Goal: Task Accomplishment & Management: Manage account settings

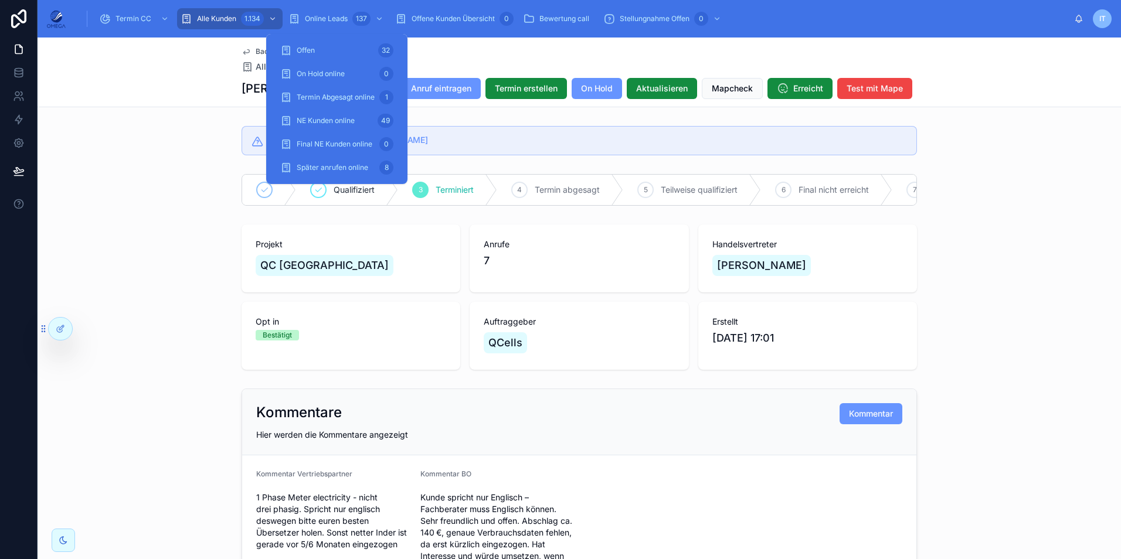
scroll to position [1055, 0]
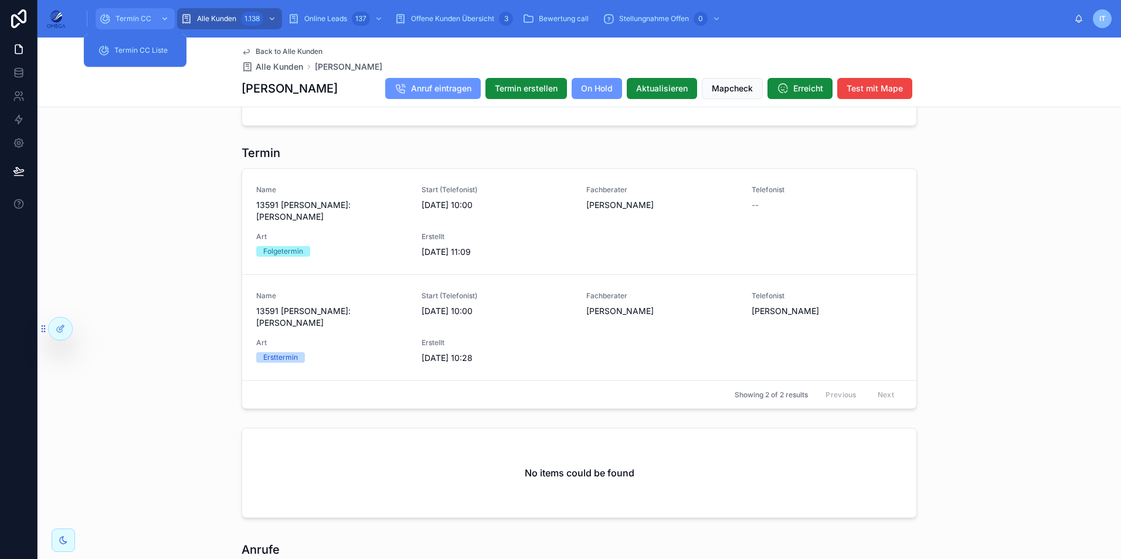
click at [146, 12] on div "Termin CC" at bounding box center [135, 18] width 72 height 19
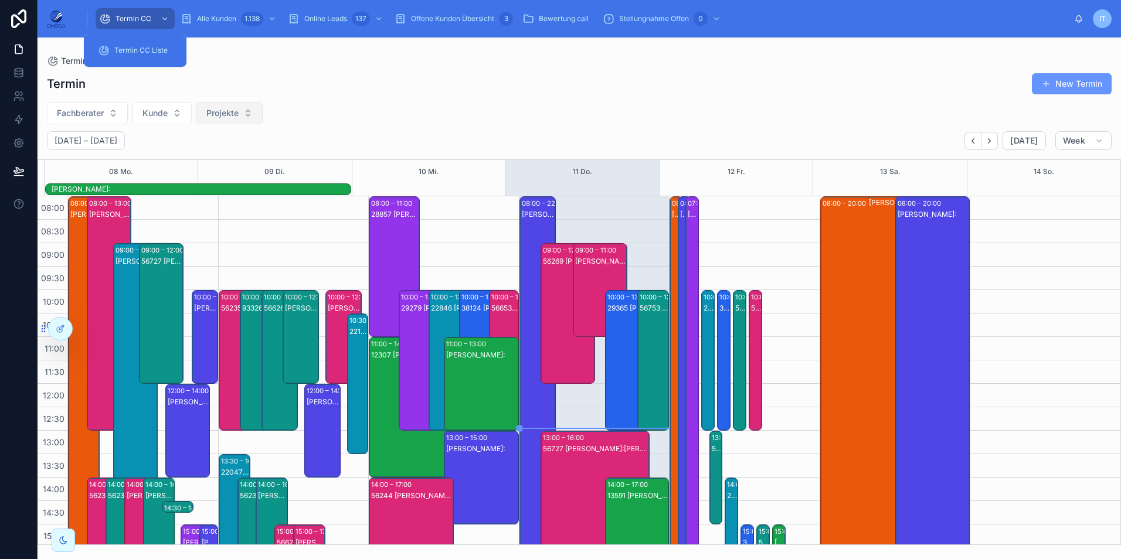
click at [227, 114] on span "Projekte" at bounding box center [222, 113] width 32 height 12
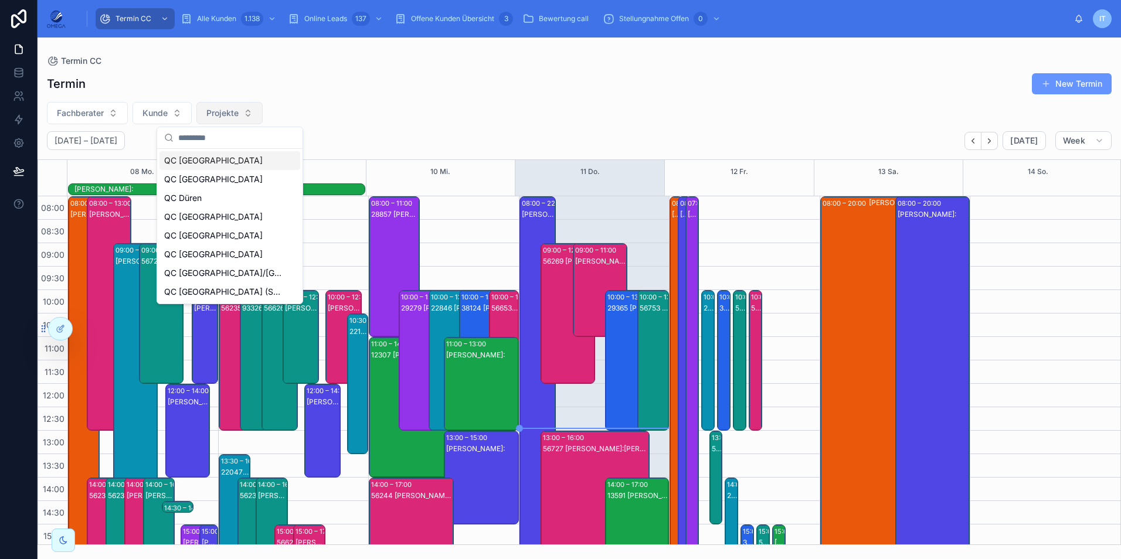
scroll to position [261, 0]
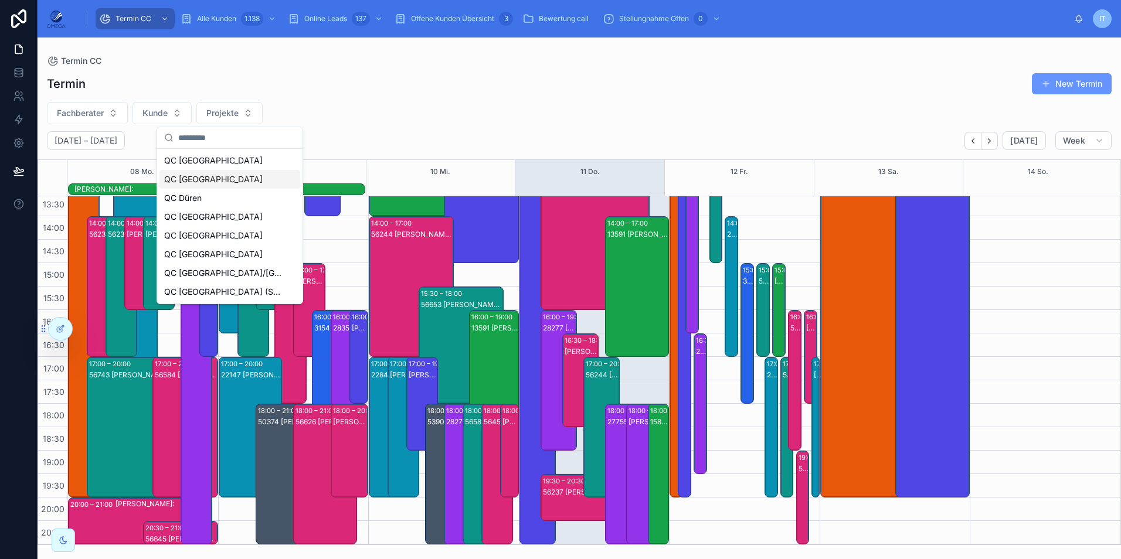
click at [209, 177] on div "QC [GEOGRAPHIC_DATA]" at bounding box center [229, 179] width 141 height 19
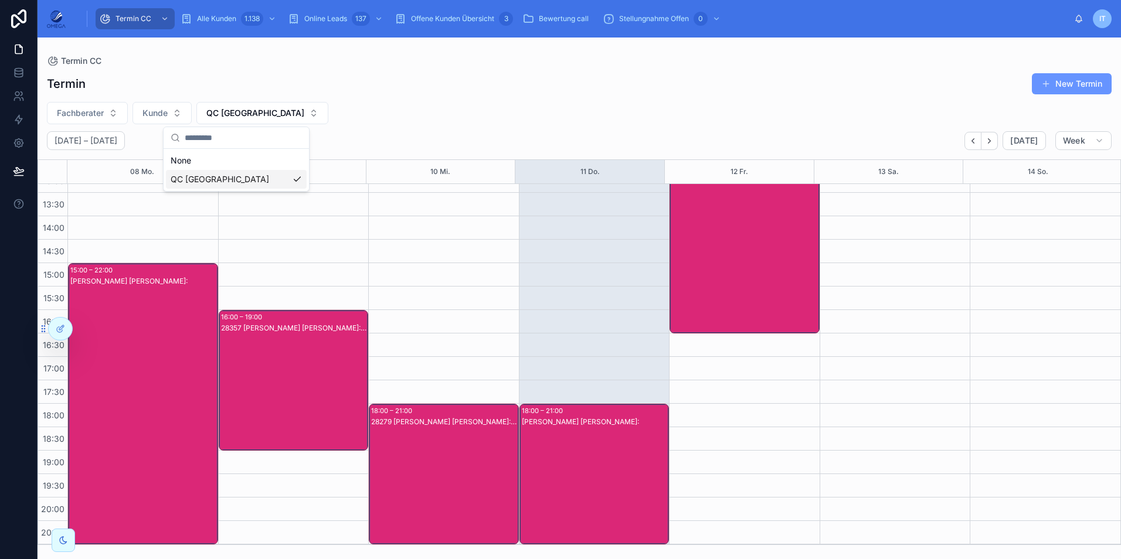
scroll to position [249, 0]
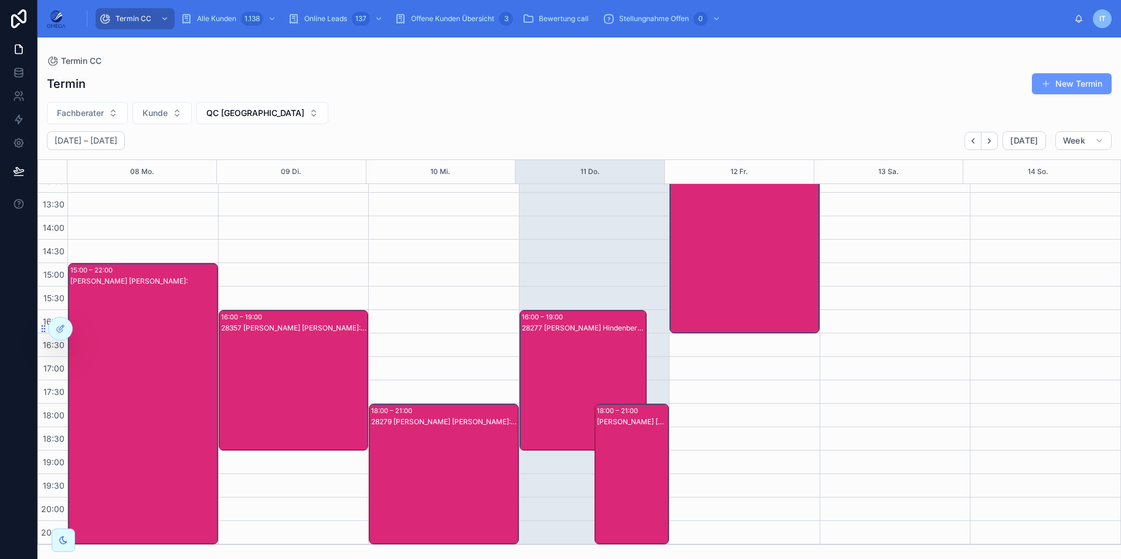
click at [616, 445] on div "[PERSON_NAME] [PERSON_NAME]:" at bounding box center [633, 486] width 72 height 138
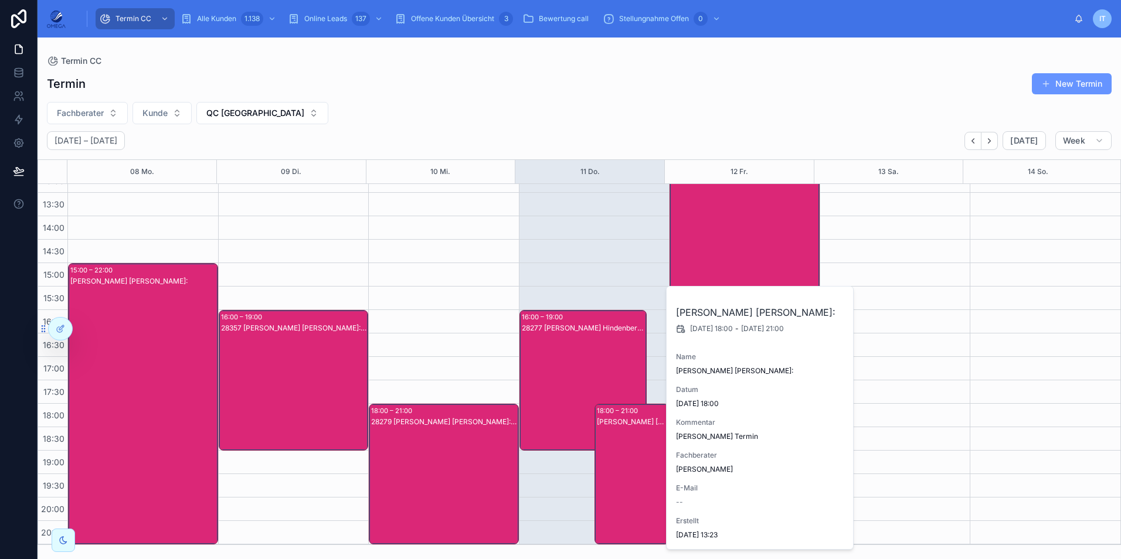
click at [616, 445] on div "[PERSON_NAME] [PERSON_NAME]:" at bounding box center [633, 486] width 72 height 138
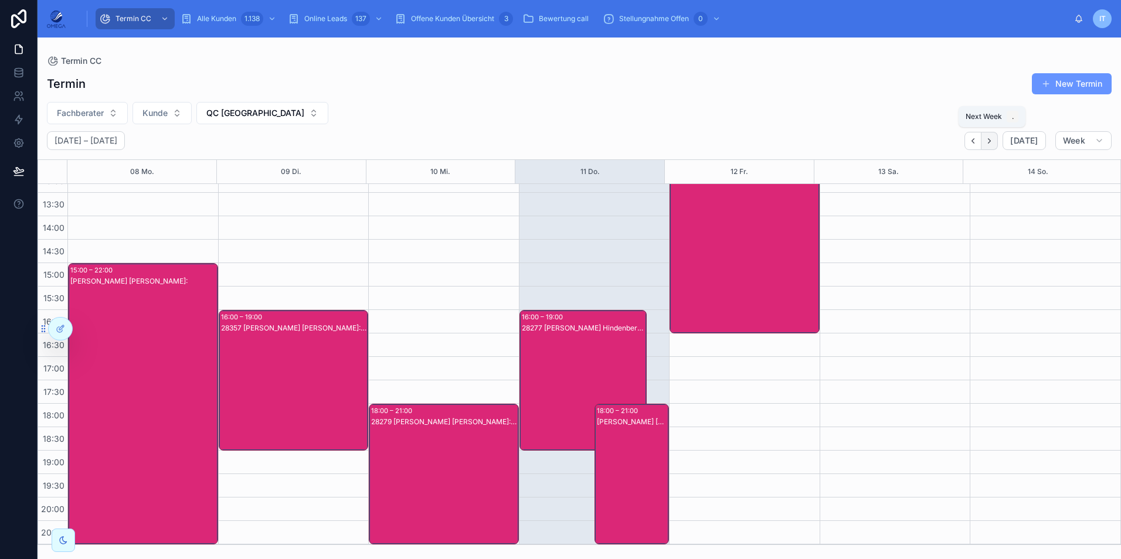
click at [991, 140] on icon "Next" at bounding box center [990, 140] width 2 height 5
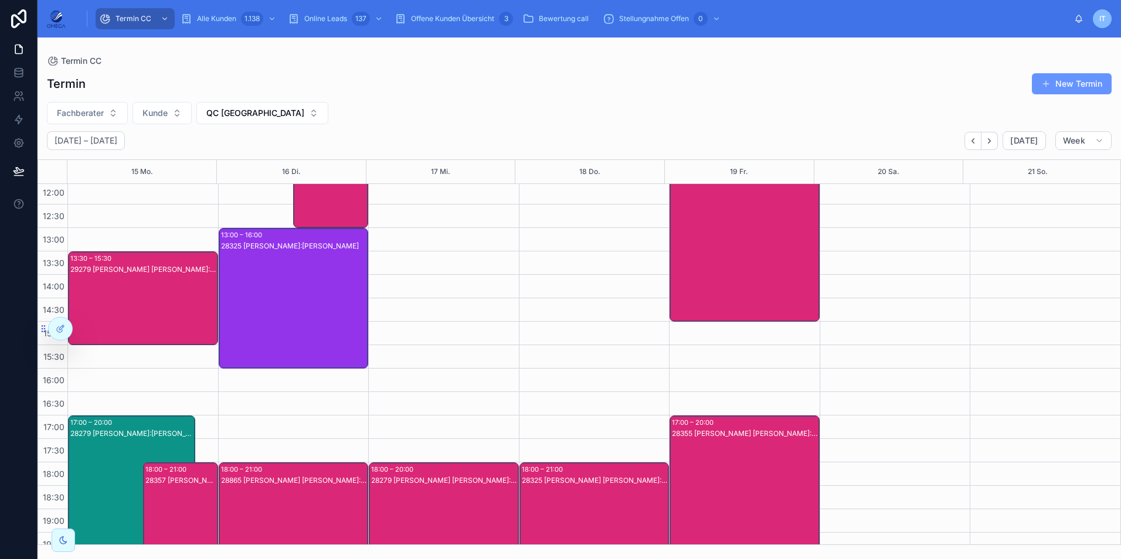
scroll to position [249, 0]
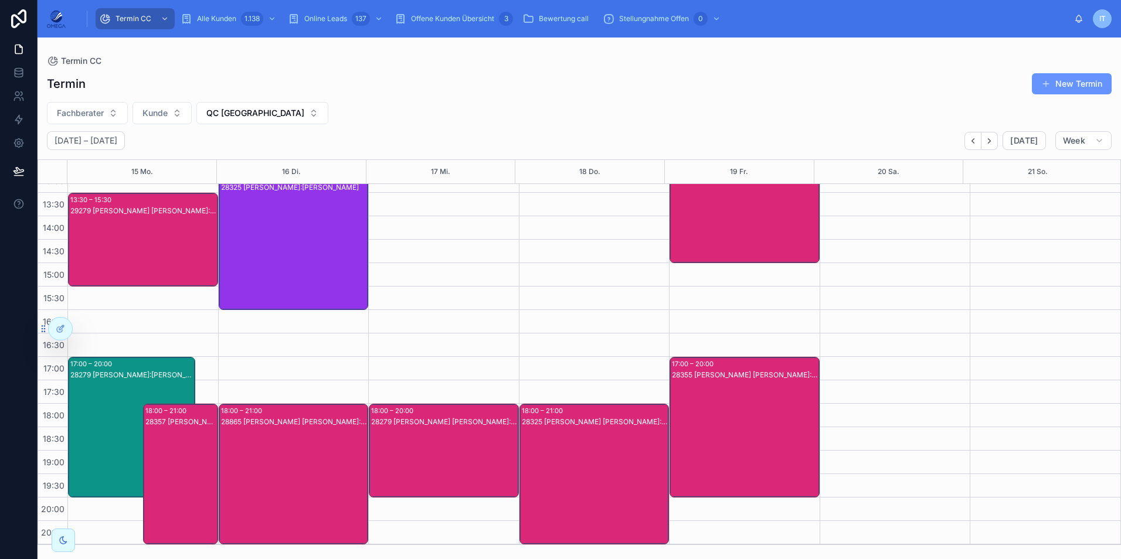
click at [105, 383] on div "28279 [PERSON_NAME]:[PERSON_NAME]" at bounding box center [132, 439] width 124 height 138
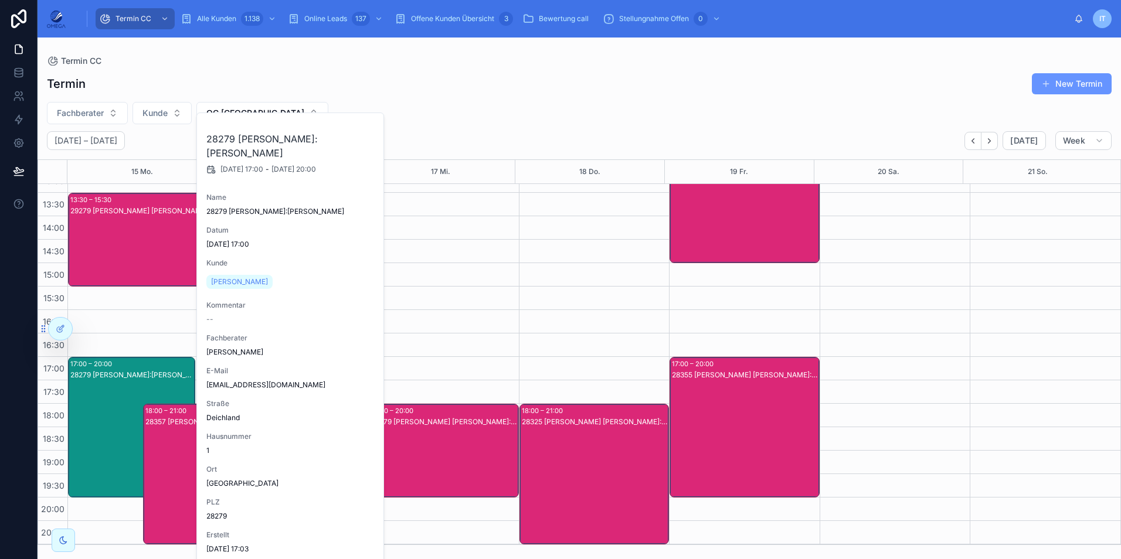
click at [105, 383] on div "28279 [PERSON_NAME]:[PERSON_NAME]" at bounding box center [132, 439] width 124 height 138
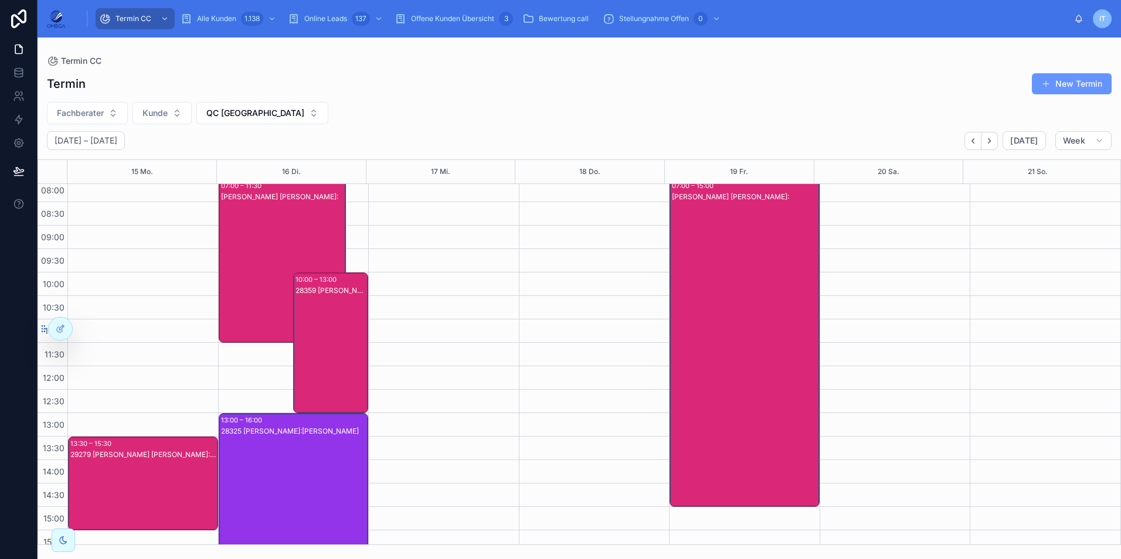
scroll to position [0, 0]
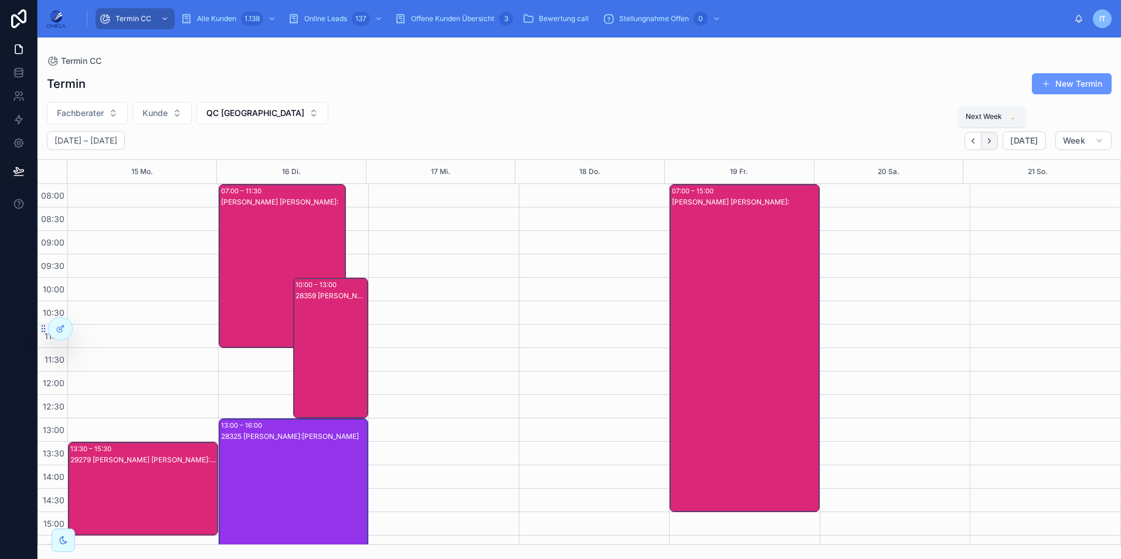
click at [997, 140] on button "Next" at bounding box center [989, 141] width 16 height 18
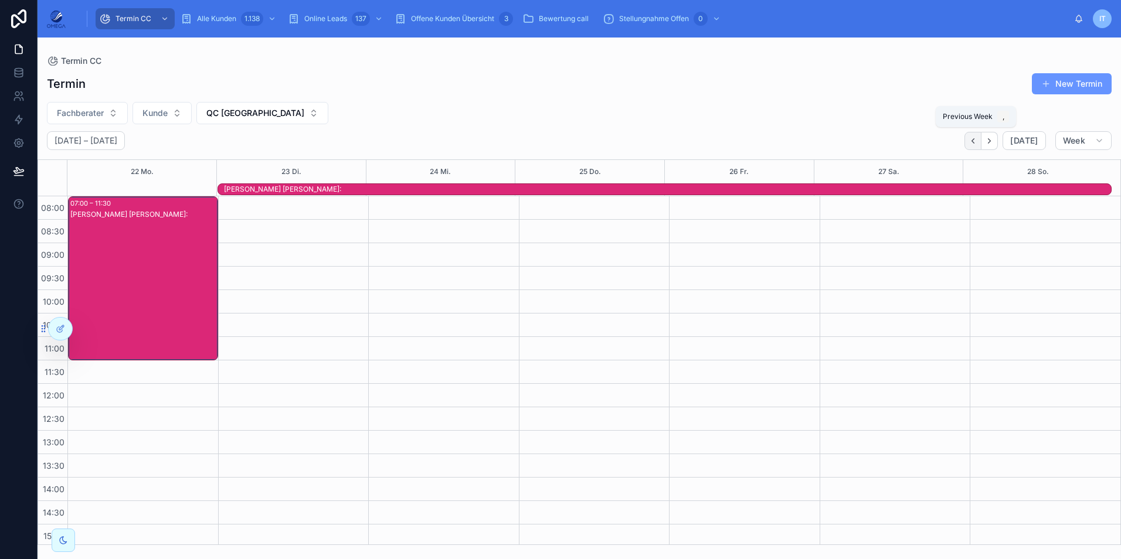
click at [977, 141] on icon "Back" at bounding box center [973, 141] width 9 height 9
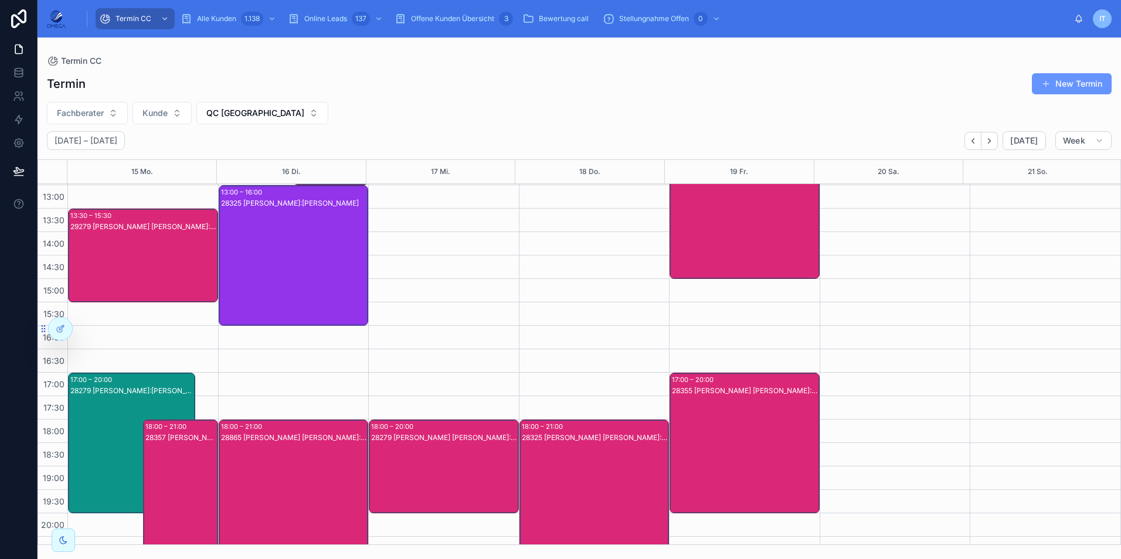
scroll to position [249, 0]
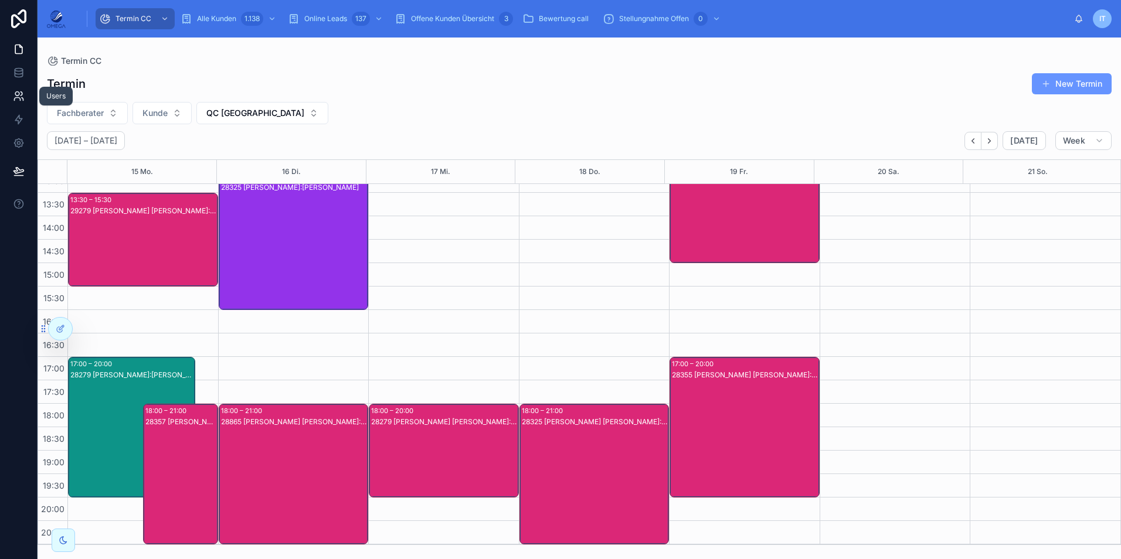
click at [29, 99] on link at bounding box center [18, 95] width 37 height 23
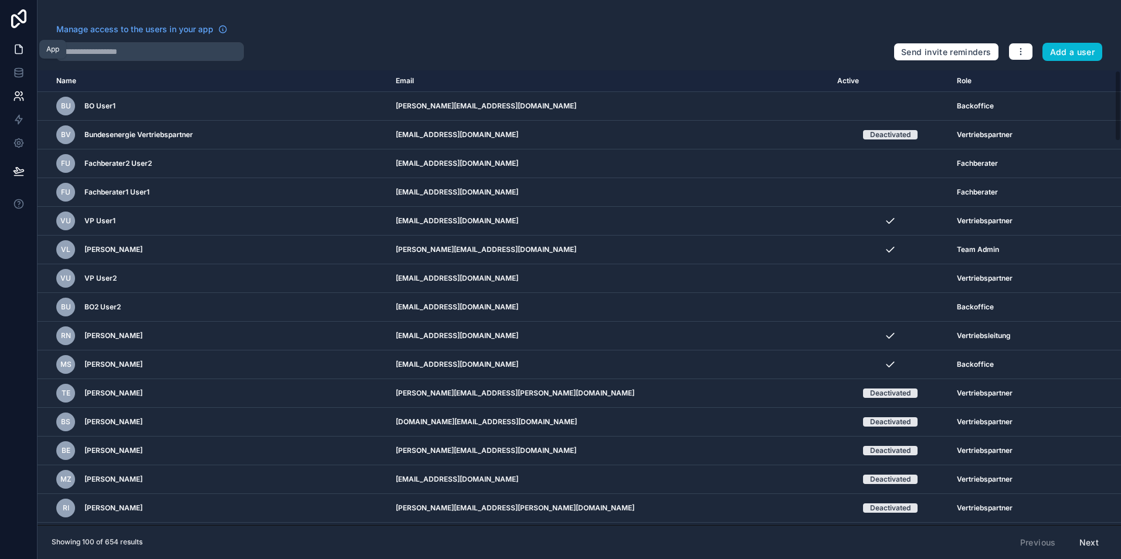
click at [28, 48] on link at bounding box center [18, 49] width 37 height 23
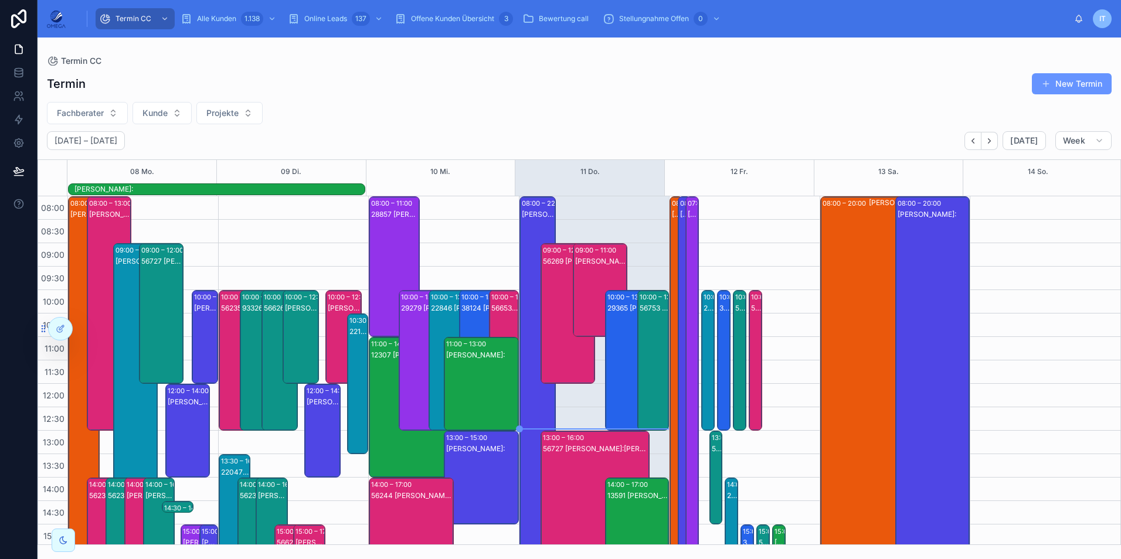
scroll to position [261, 0]
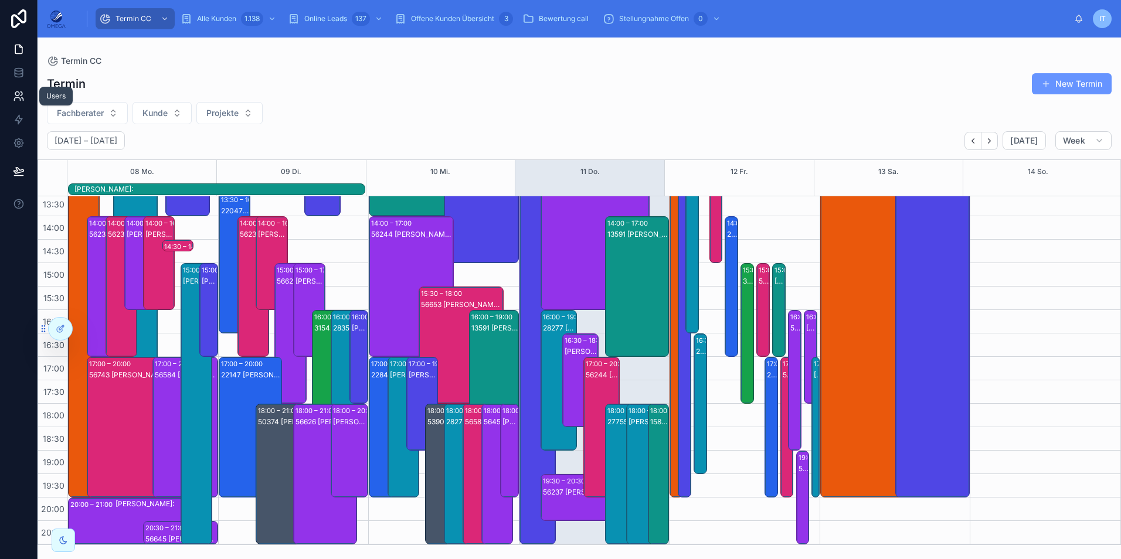
click at [25, 94] on link at bounding box center [18, 95] width 37 height 23
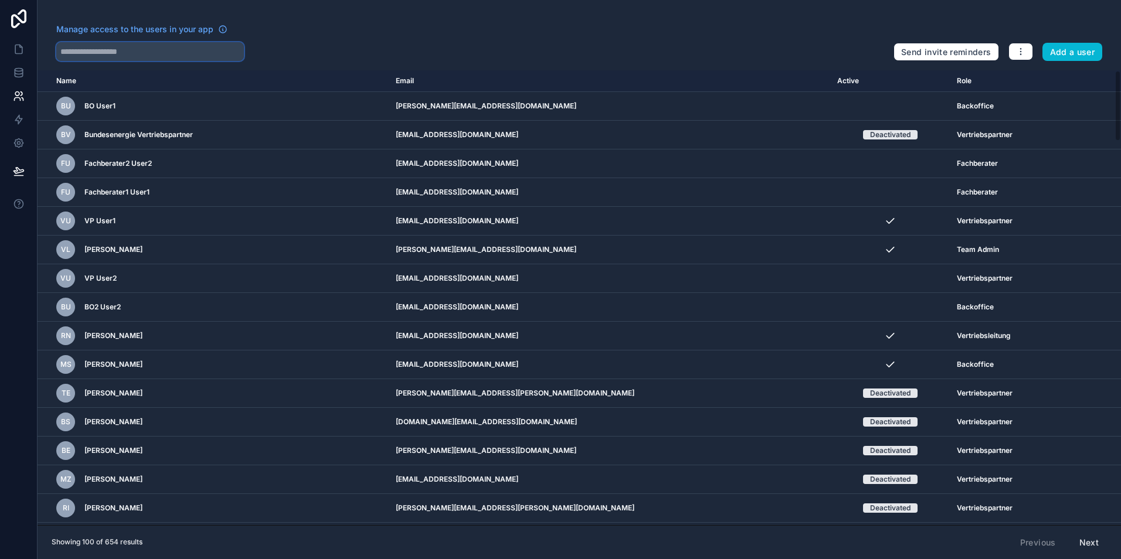
click at [106, 48] on input "text" at bounding box center [150, 51] width 188 height 19
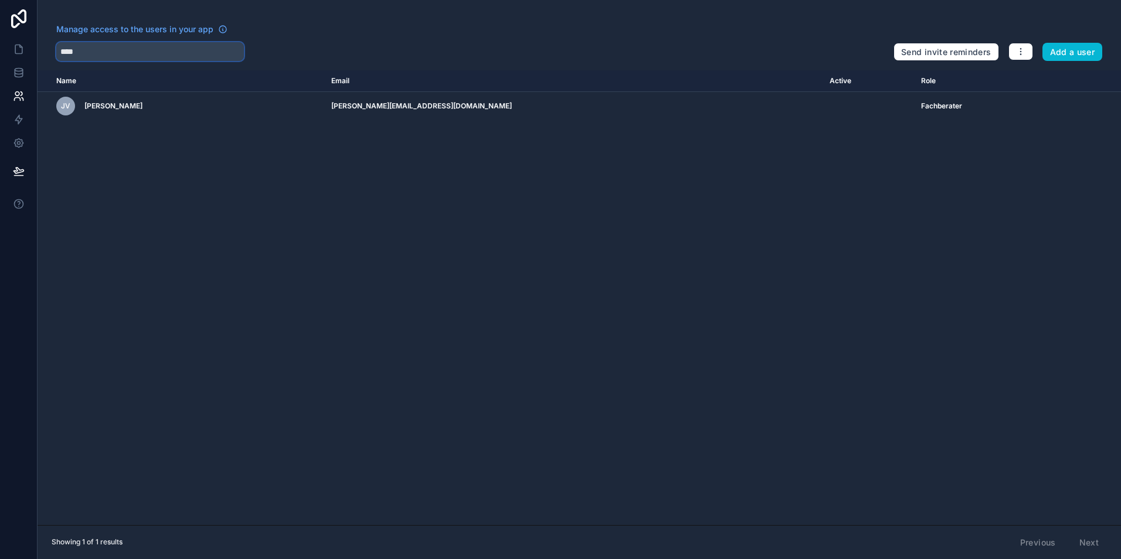
type input "****"
click at [31, 49] on link at bounding box center [18, 49] width 37 height 23
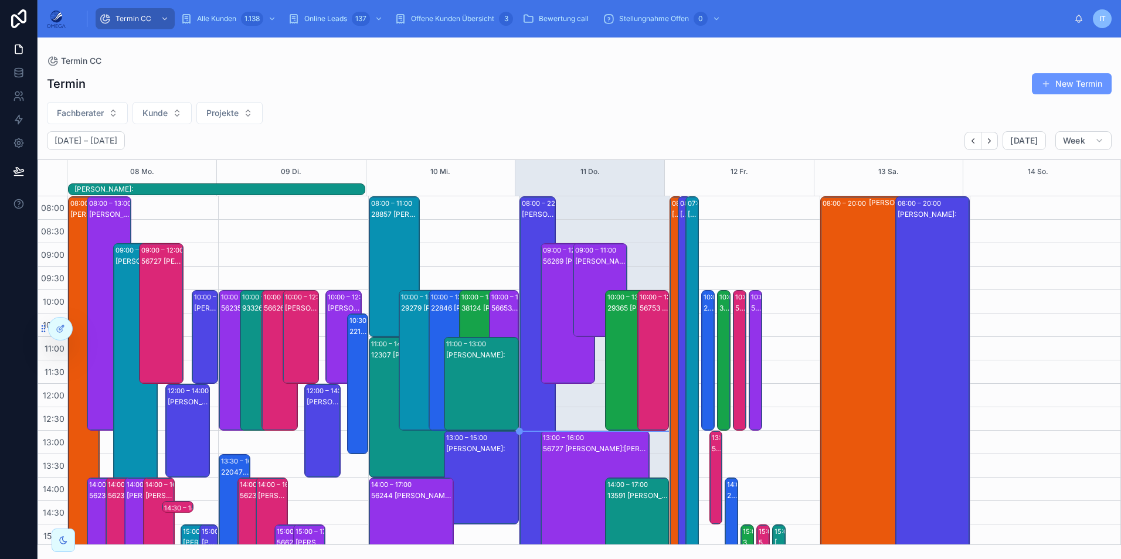
scroll to position [261, 0]
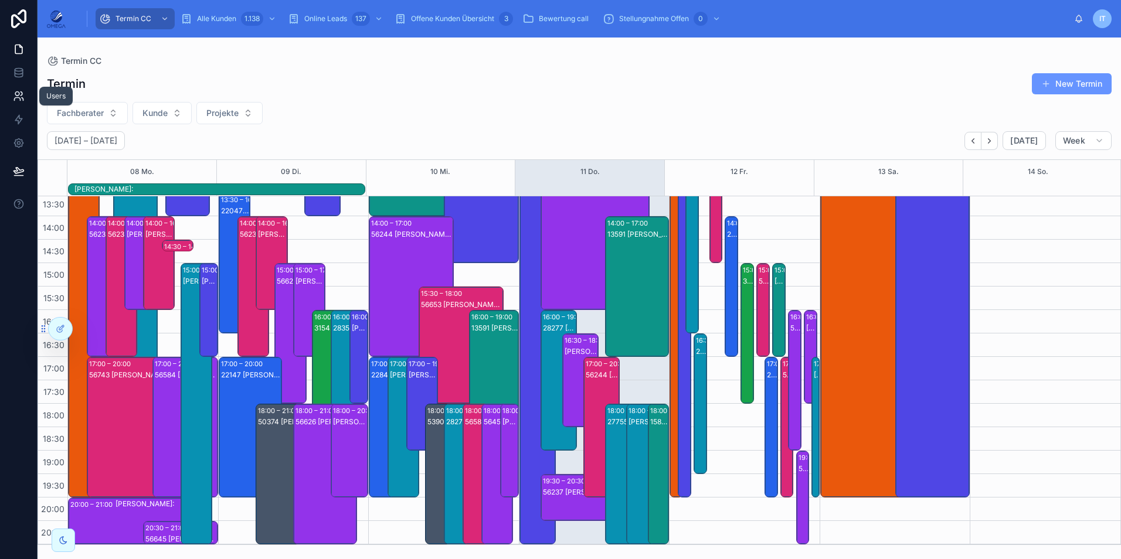
click at [19, 89] on link at bounding box center [18, 95] width 37 height 23
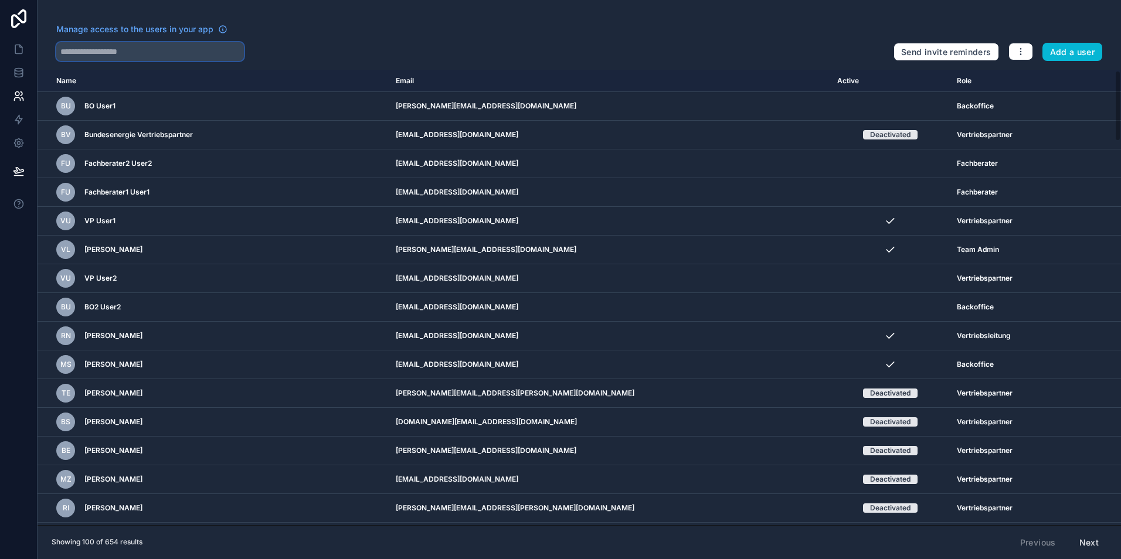
click at [112, 46] on input "text" at bounding box center [150, 51] width 188 height 19
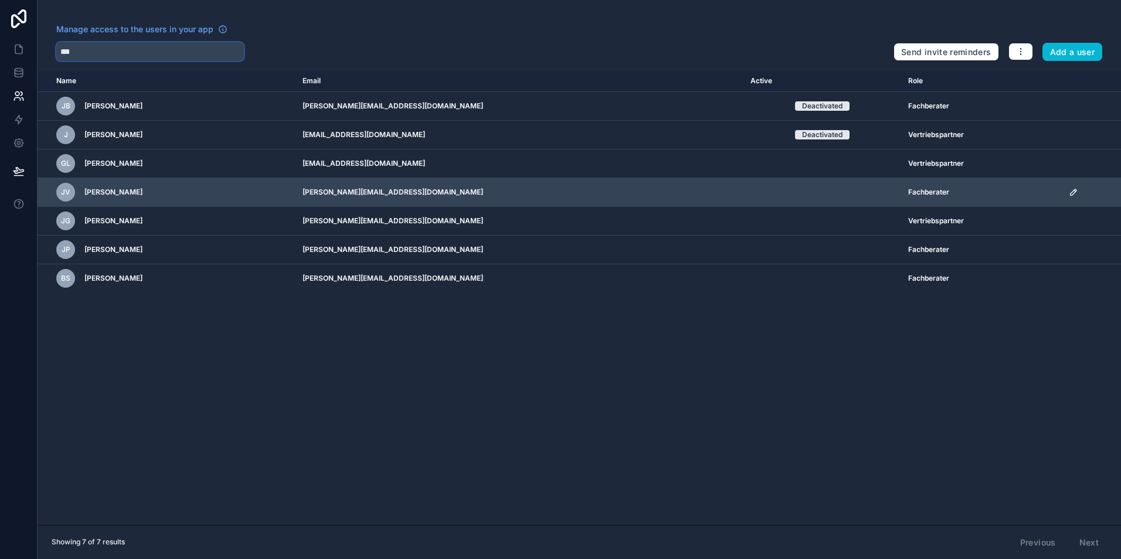
type input "***"
click at [1069, 193] on icon "scrollable content" at bounding box center [1073, 192] width 9 height 9
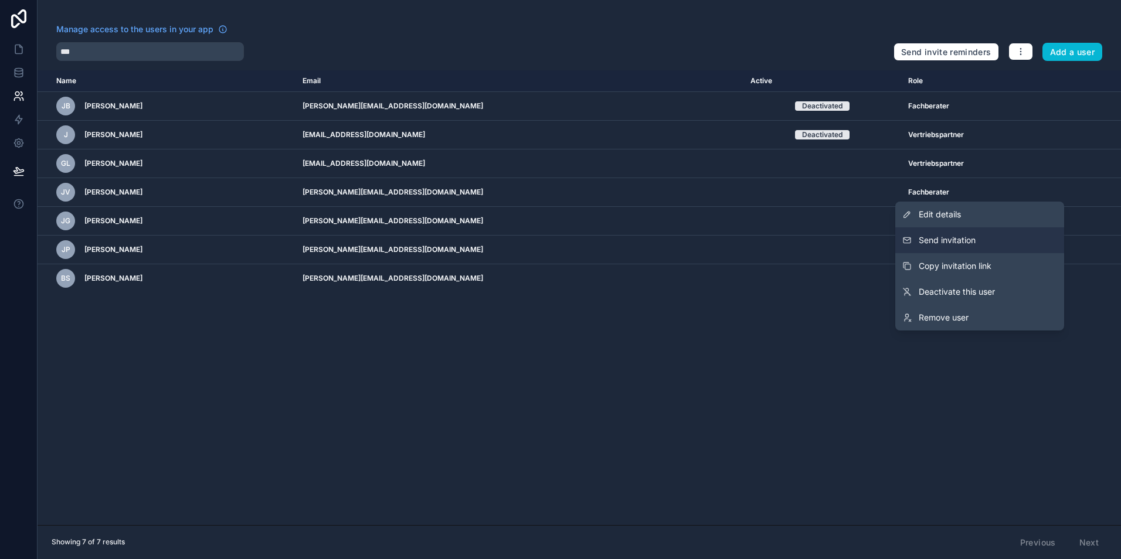
click at [984, 240] on button "Send invitation" at bounding box center [979, 240] width 169 height 26
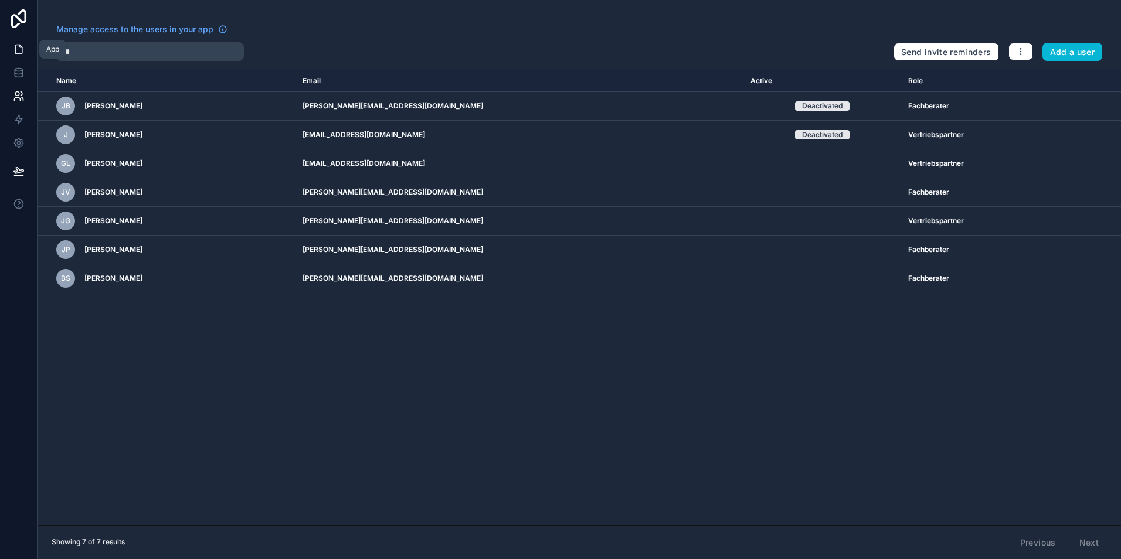
click at [25, 46] on link at bounding box center [18, 49] width 37 height 23
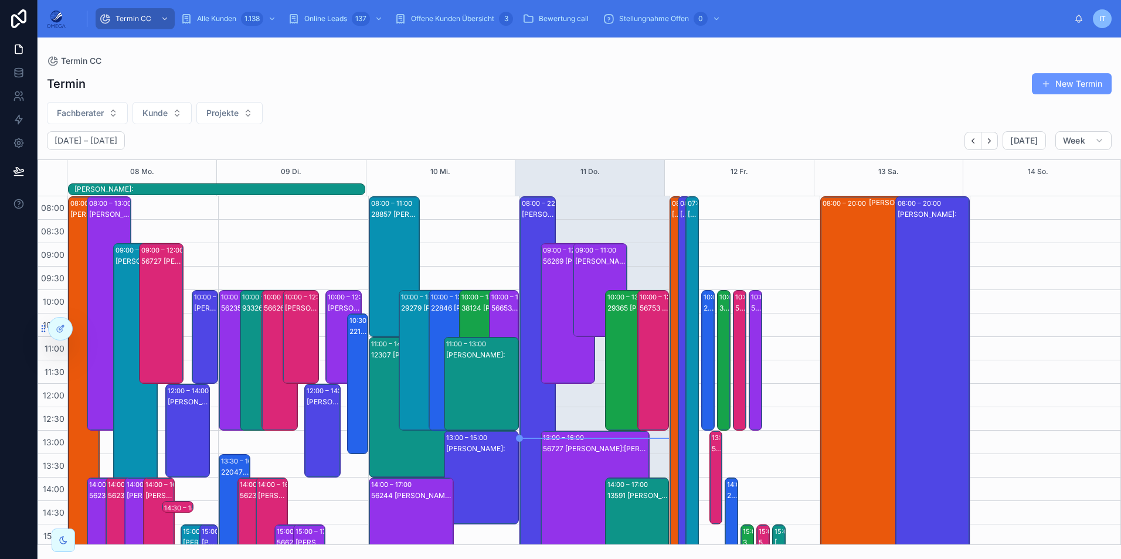
scroll to position [261, 0]
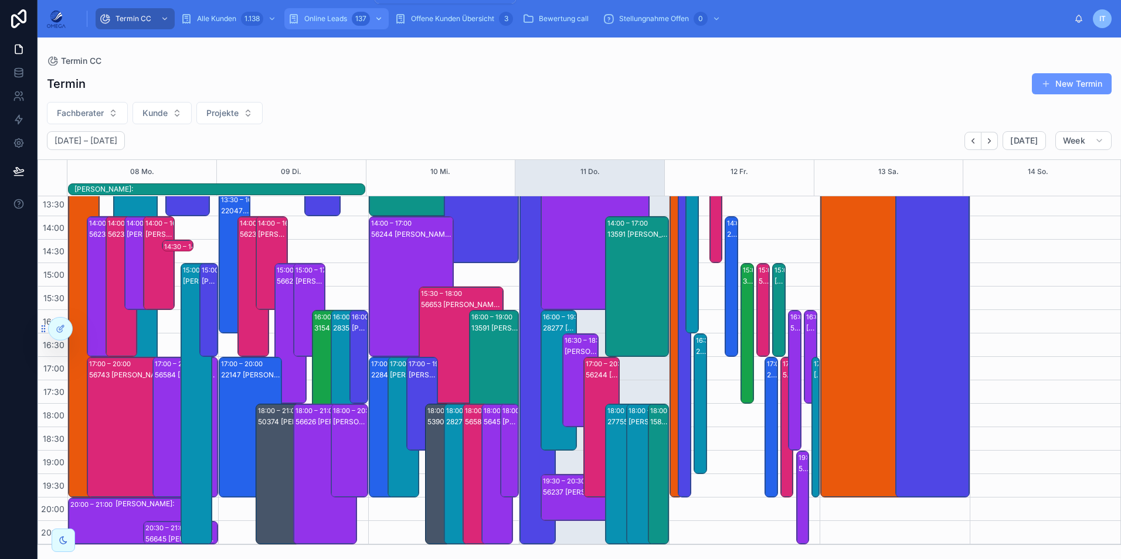
click at [340, 16] on span "Online Leads" at bounding box center [325, 18] width 43 height 9
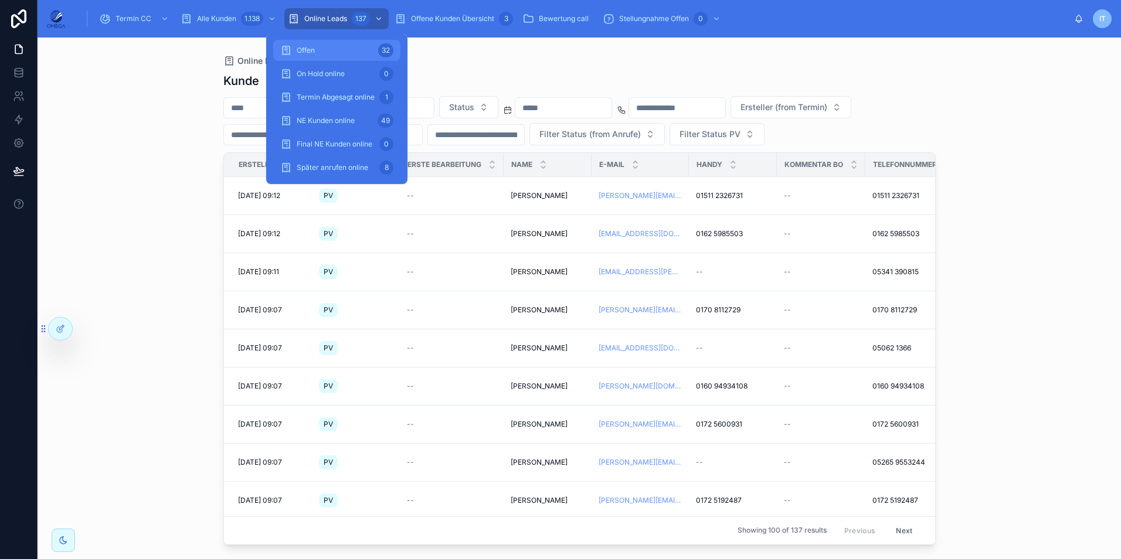
click at [351, 47] on div "Offen 32" at bounding box center [336, 50] width 113 height 19
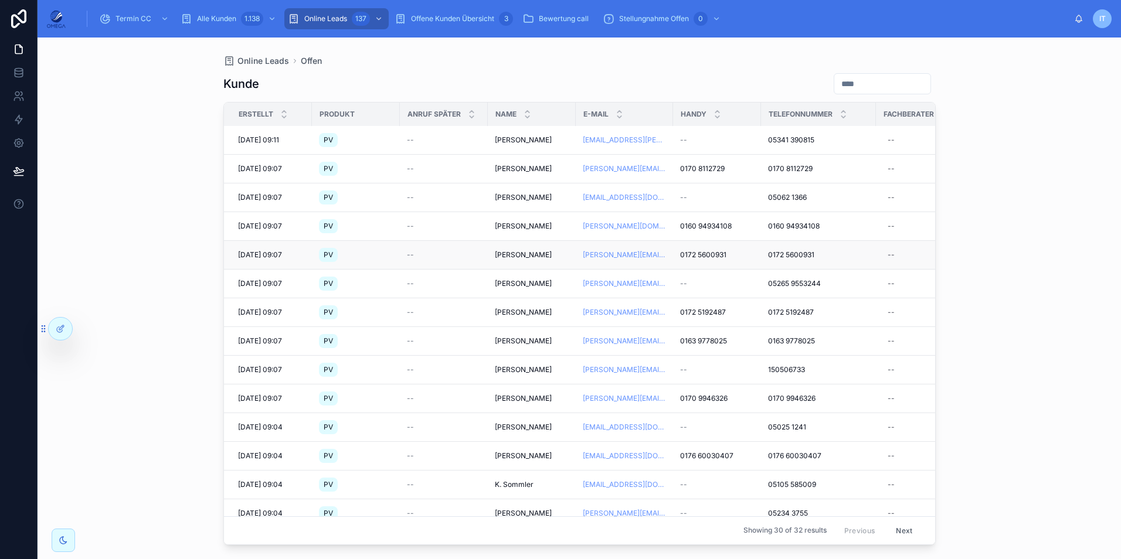
scroll to position [59, 0]
click at [1017, 163] on div "Online Leads Offen [PERSON_NAME] Erstellt Produkt Anruf später Name E-Mail Hand…" at bounding box center [580, 299] width 1084 height 522
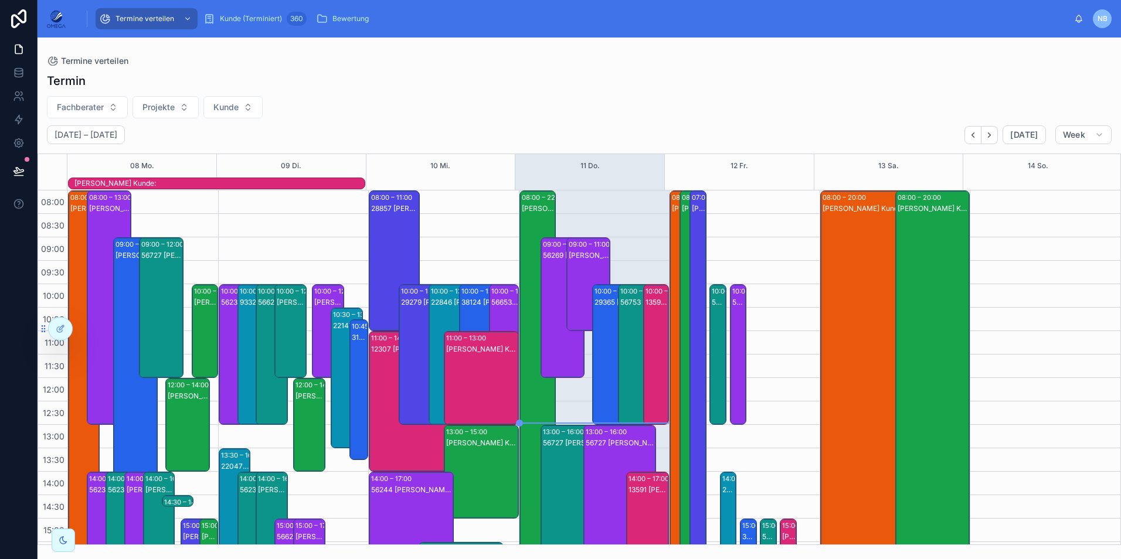
scroll to position [59, 0]
